Goal: Task Accomplishment & Management: Manage account settings

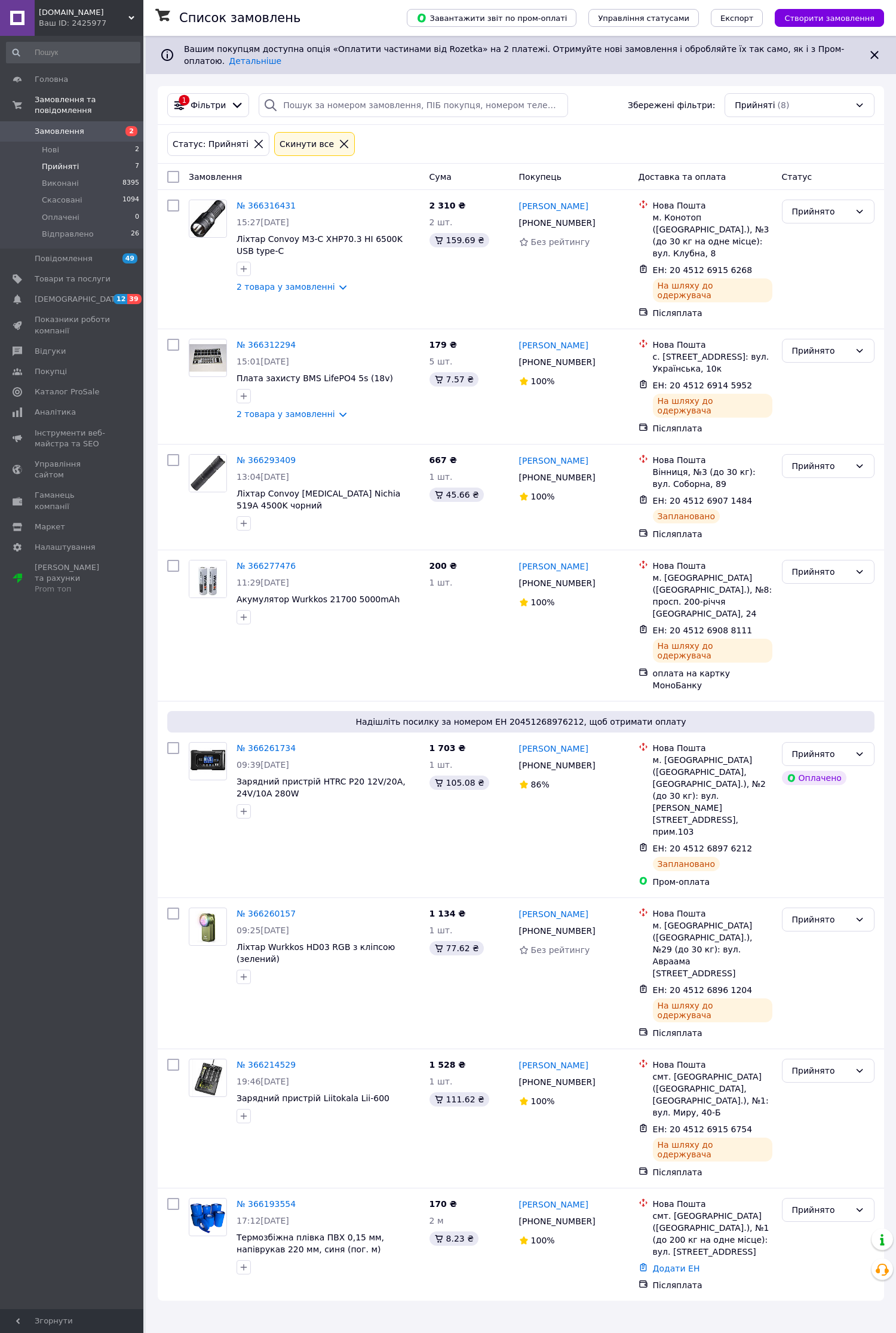
click at [66, 161] on span "Прийняті" at bounding box center [60, 166] width 37 height 11
click at [81, 126] on span "Замовлення" at bounding box center [72, 131] width 76 height 11
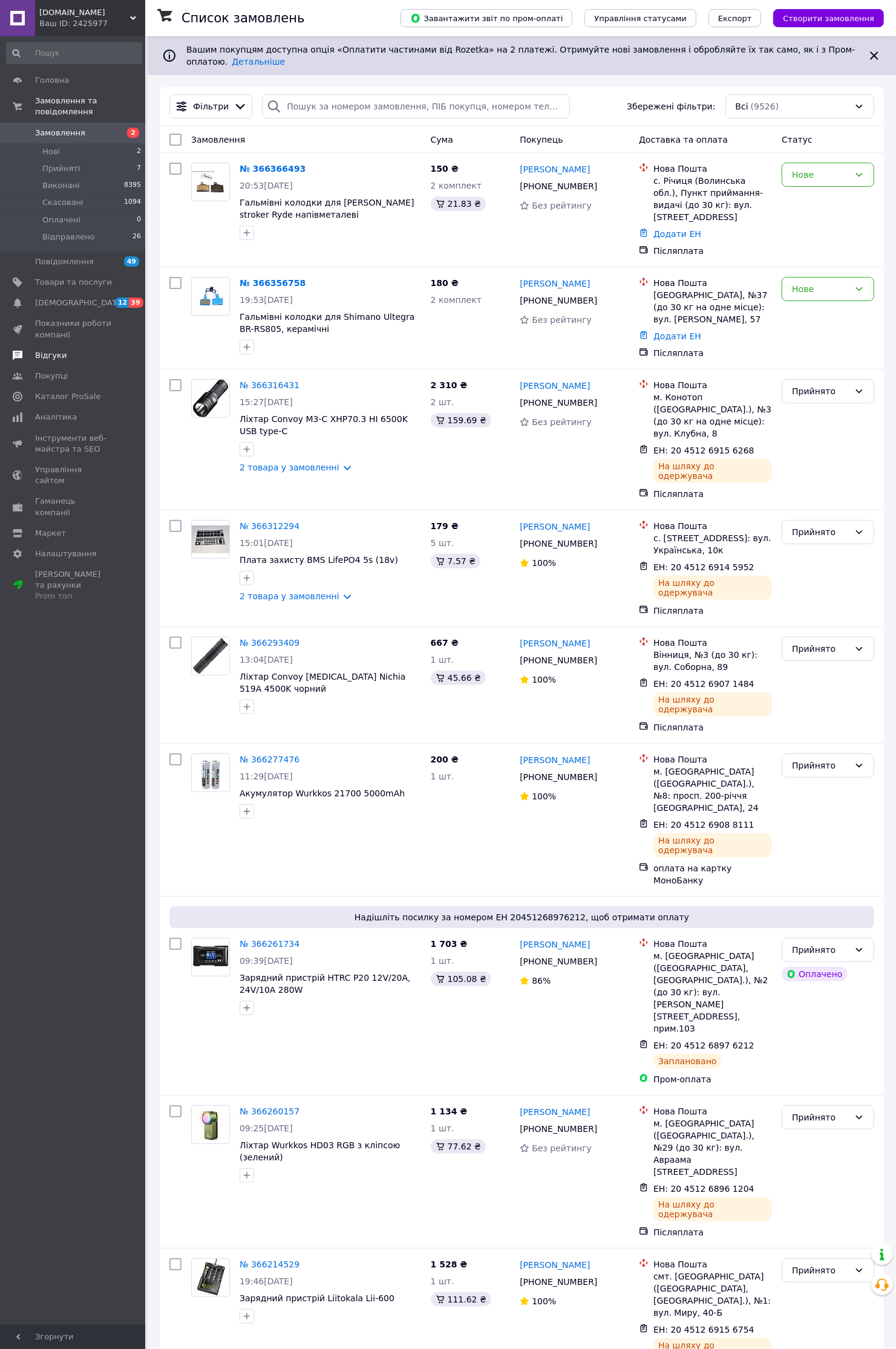
click at [51, 350] on span "Відгуки" at bounding box center [51, 355] width 31 height 11
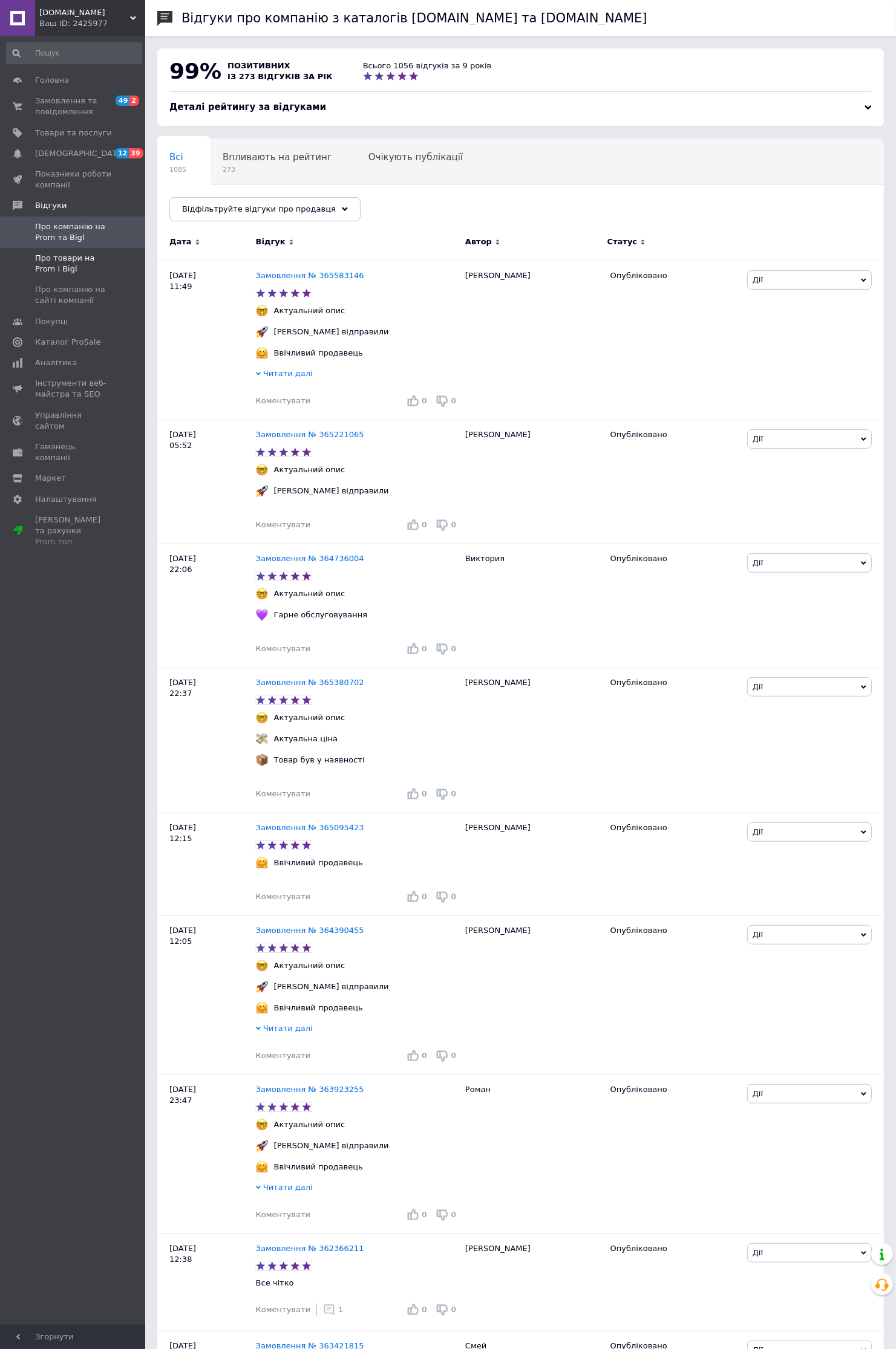
click at [58, 260] on span "Про товари на Prom і Bigl" at bounding box center [73, 264] width 77 height 22
